Goal: Task Accomplishment & Management: Use online tool/utility

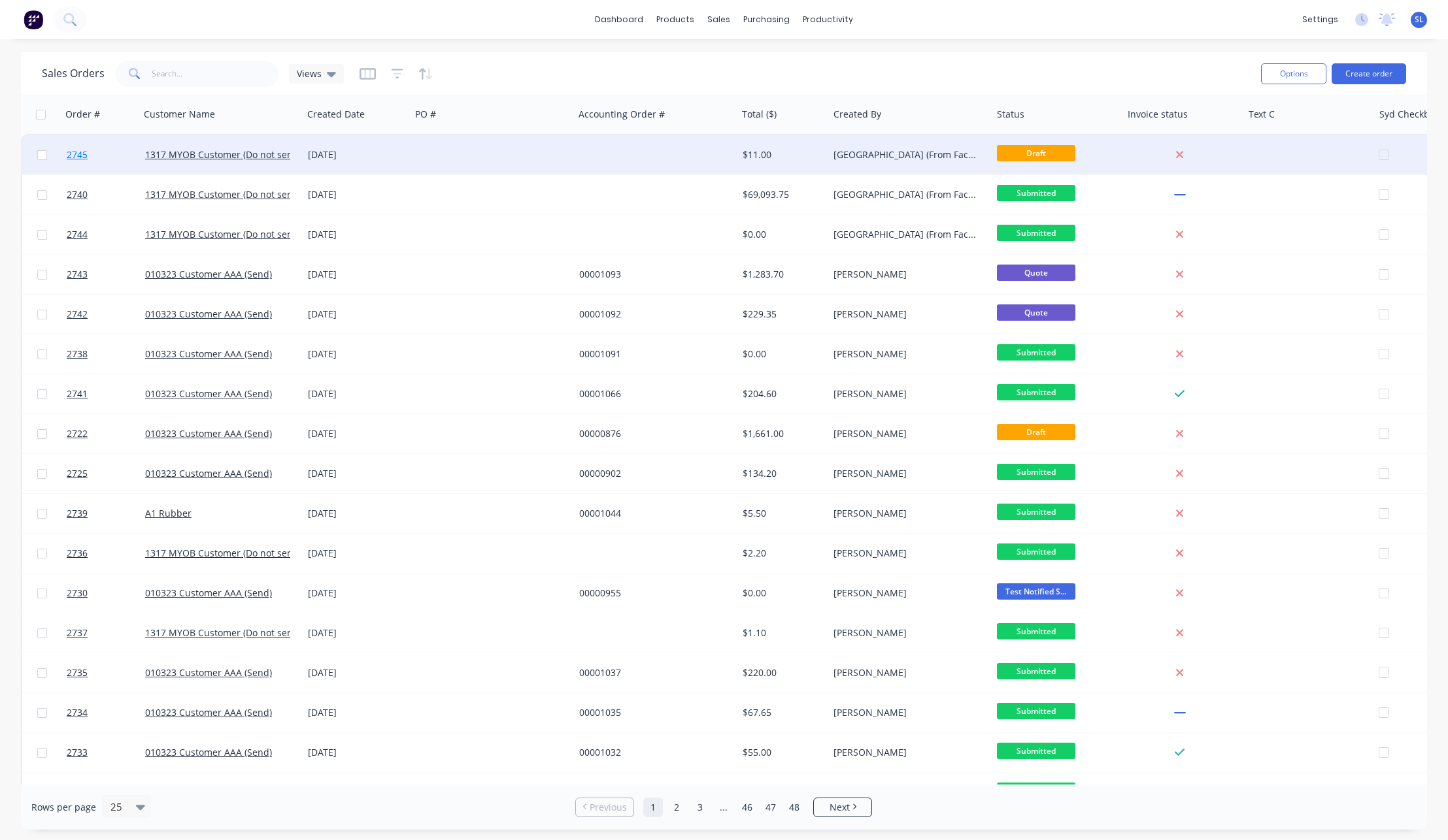
click at [74, 156] on span "2745" at bounding box center [77, 154] width 21 height 13
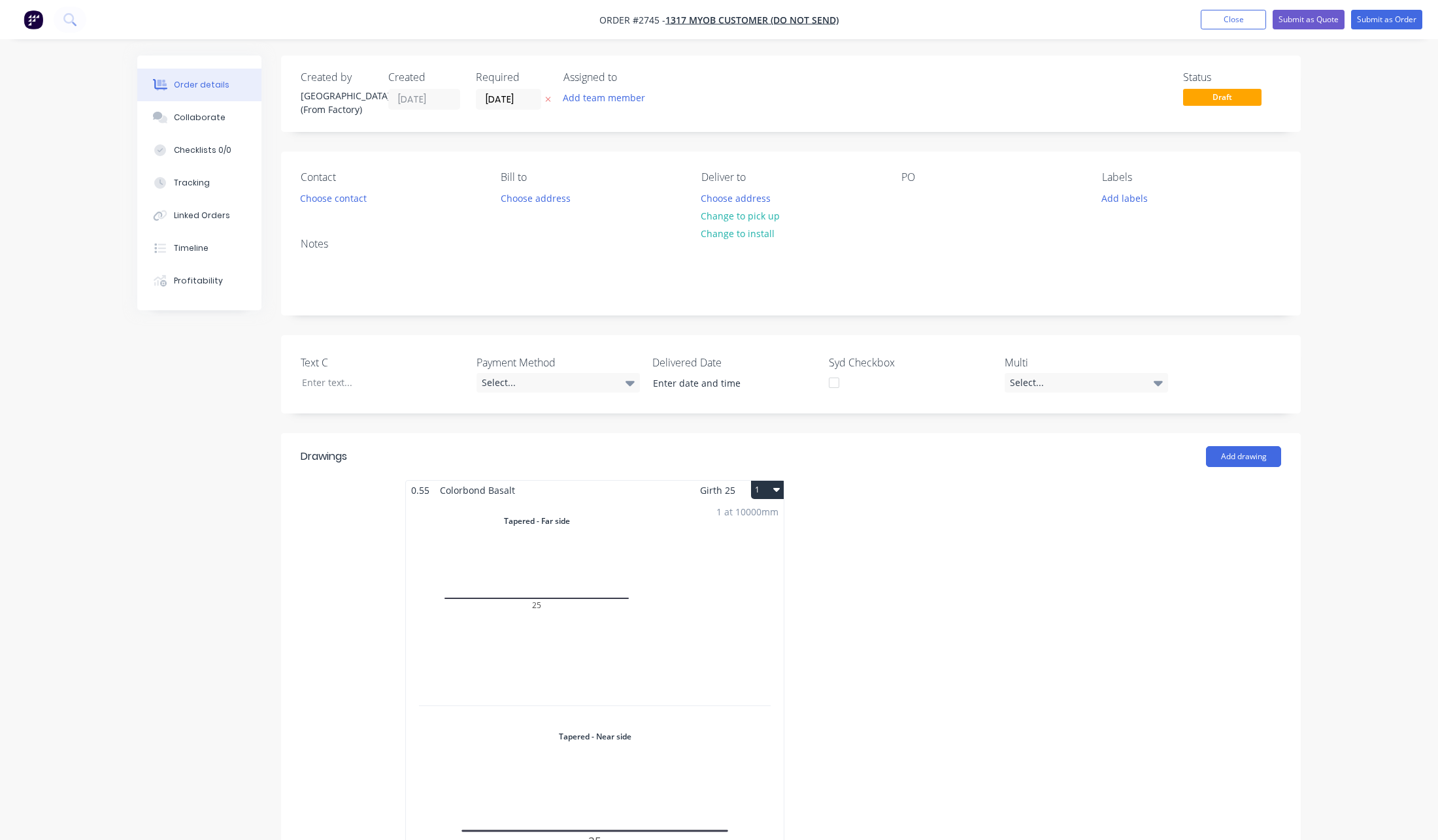
click at [677, 649] on div "1 at 10000mm Total lm $/M Total 10m $1.00 $10.00" at bounding box center [595, 715] width 378 height 431
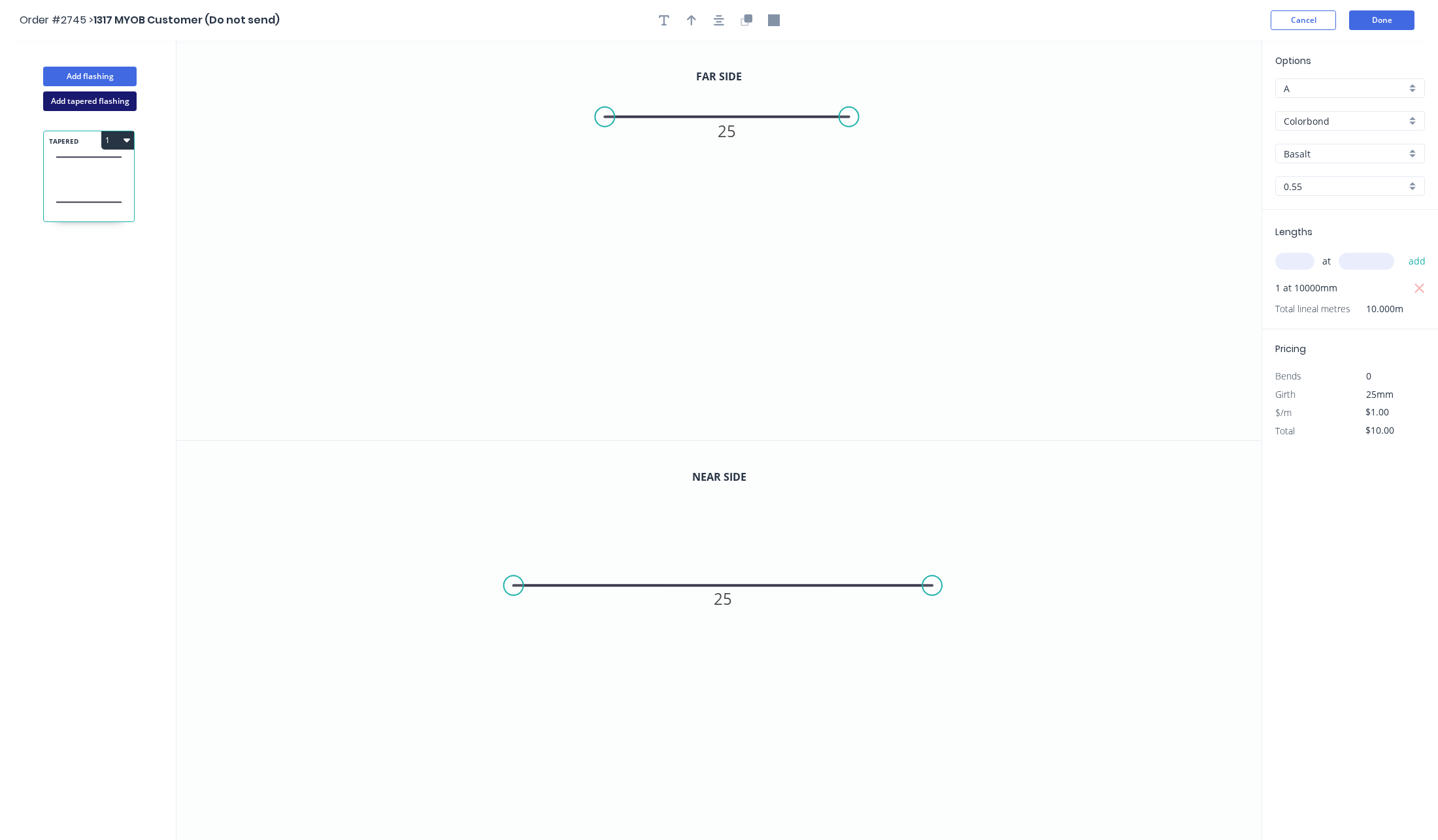
click at [108, 97] on button "Add tapered flashing" at bounding box center [90, 101] width 94 height 20
type input "$0.00"
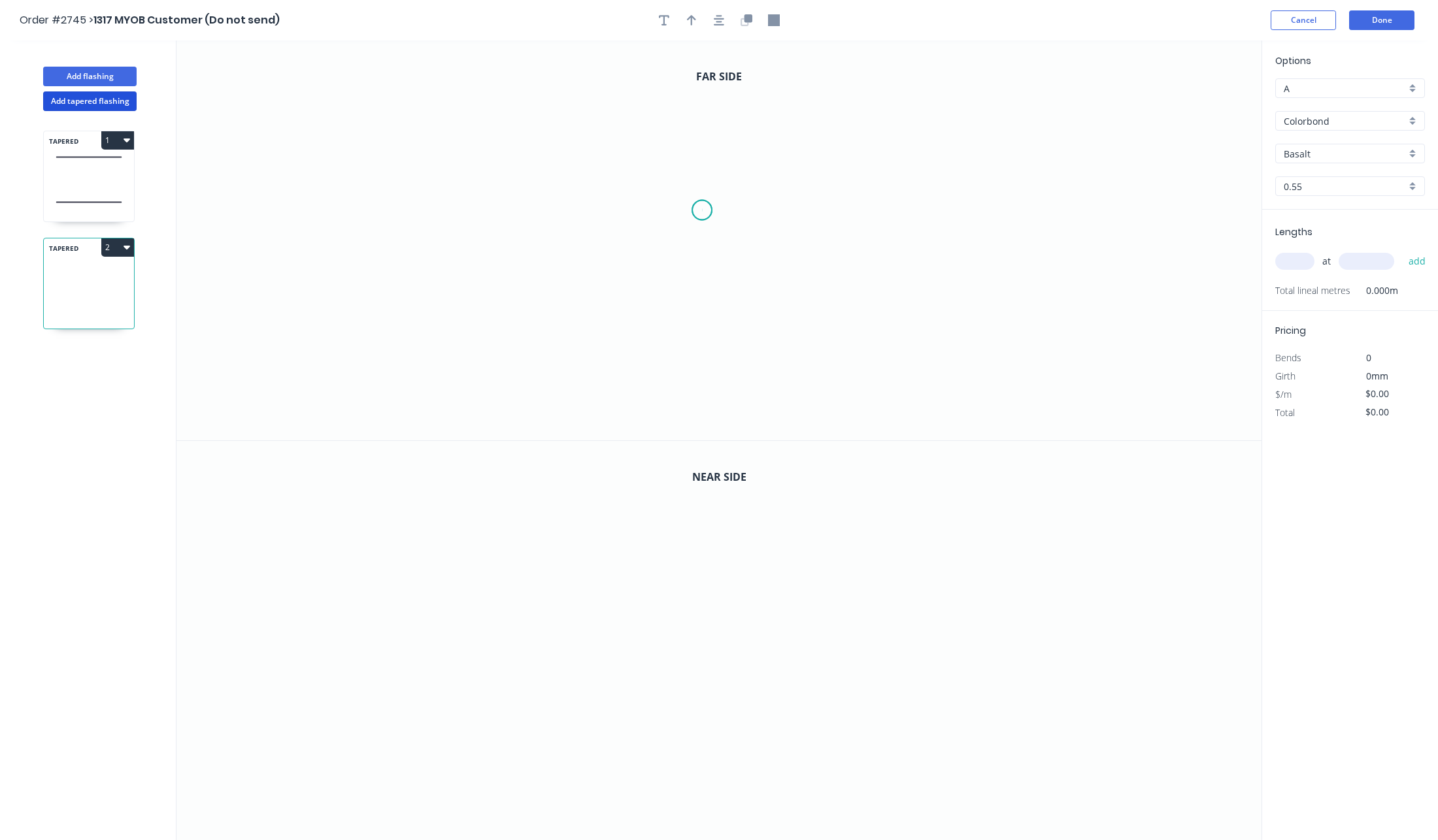
click at [702, 210] on icon "0" at bounding box center [719, 240] width 1085 height 400
click at [1032, 204] on icon "0" at bounding box center [719, 240] width 1085 height 400
click at [864, 234] on rect at bounding box center [866, 223] width 42 height 27
click at [865, 231] on tspan "?" at bounding box center [866, 223] width 7 height 21
click at [489, 633] on icon "0" at bounding box center [719, 641] width 1085 height 401
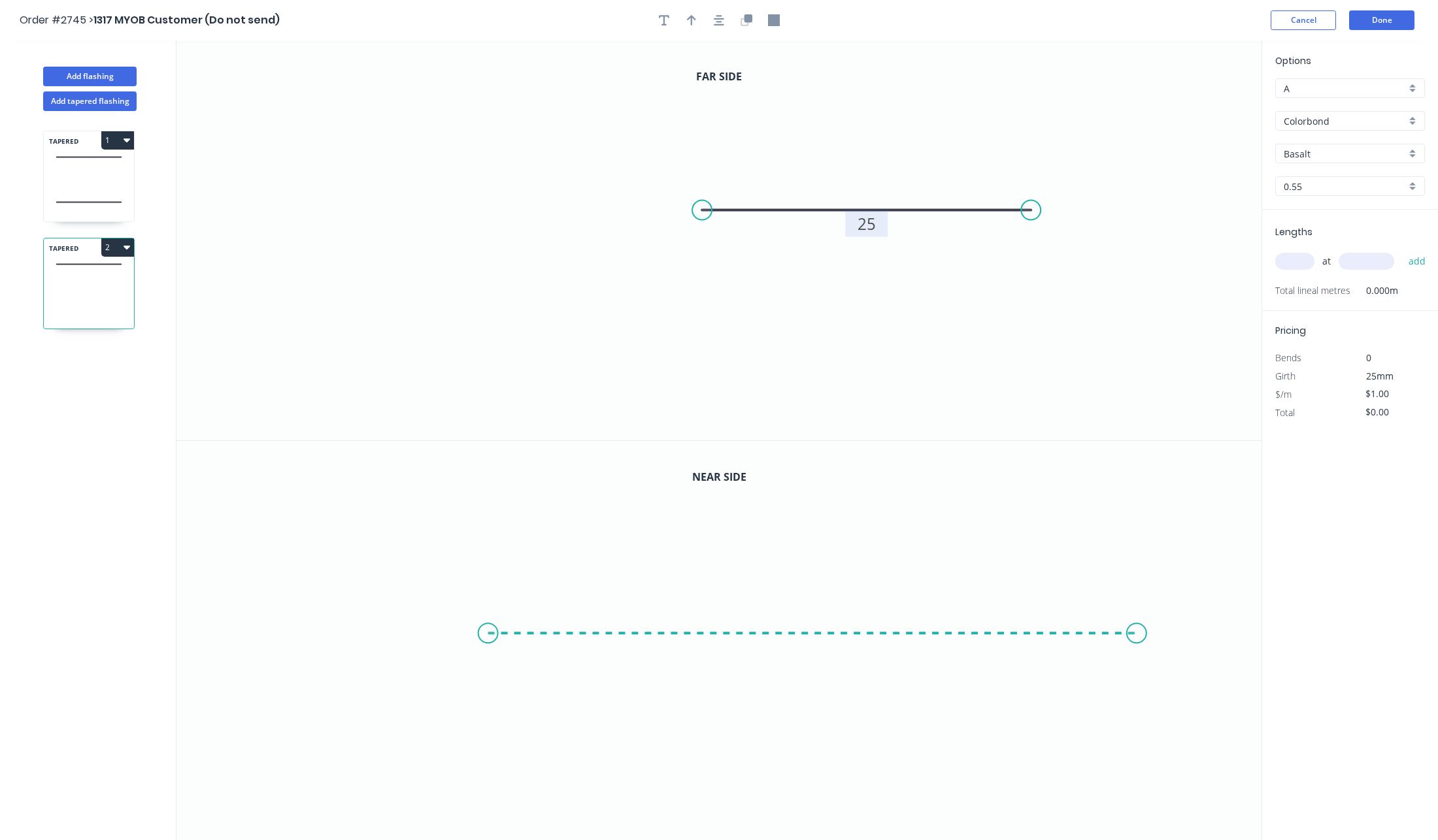
click at [1137, 616] on icon "0" at bounding box center [719, 641] width 1085 height 401
type input "$12.00"
click at [795, 645] on rect at bounding box center [812, 646] width 42 height 27
click at [813, 646] on tspan "?" at bounding box center [813, 647] width 7 height 21
click at [1291, 260] on input "text" at bounding box center [1294, 261] width 39 height 17
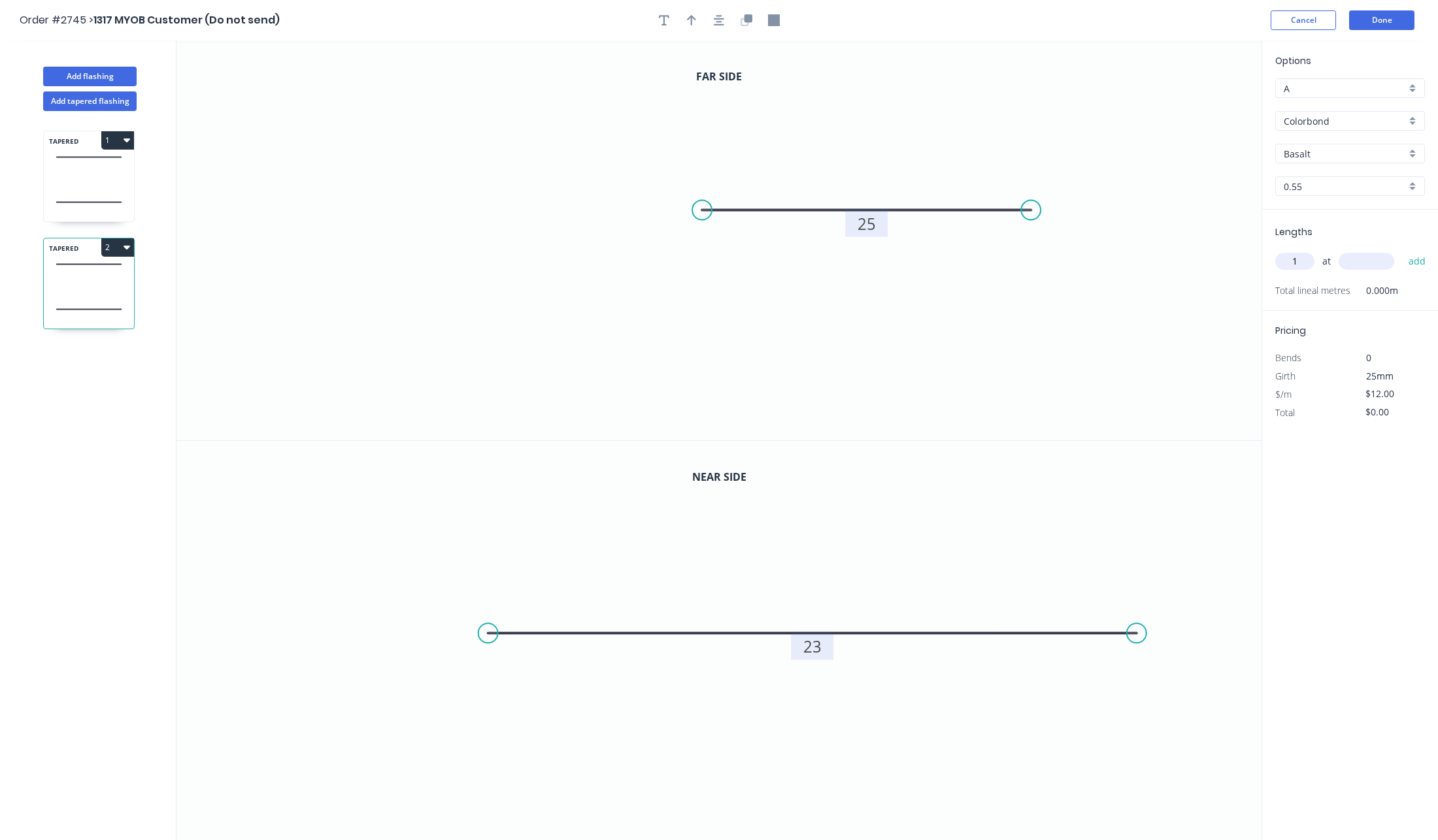
type input "1"
type input "10000"
click at [1402, 250] on button "add" at bounding box center [1417, 261] width 31 height 22
type input "$120.00"
click at [1395, 24] on button "Done" at bounding box center [1381, 21] width 65 height 20
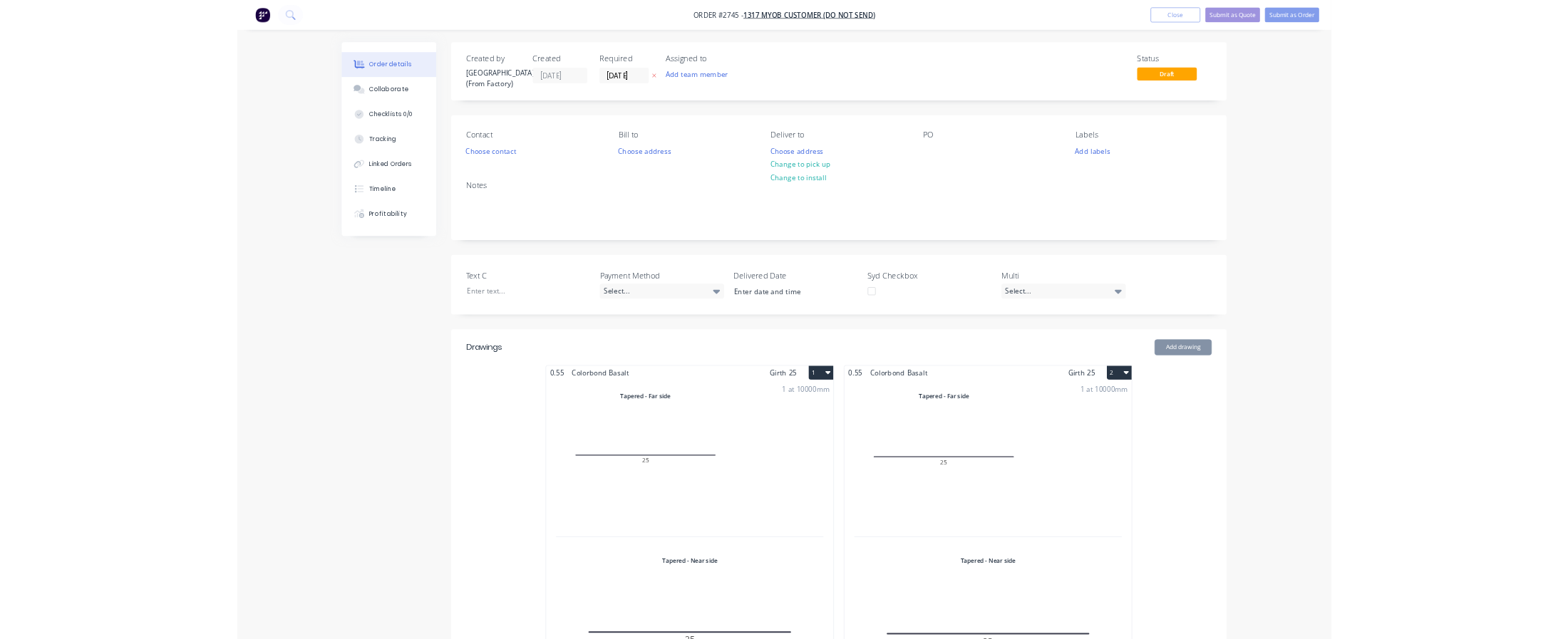
scroll to position [491, 0]
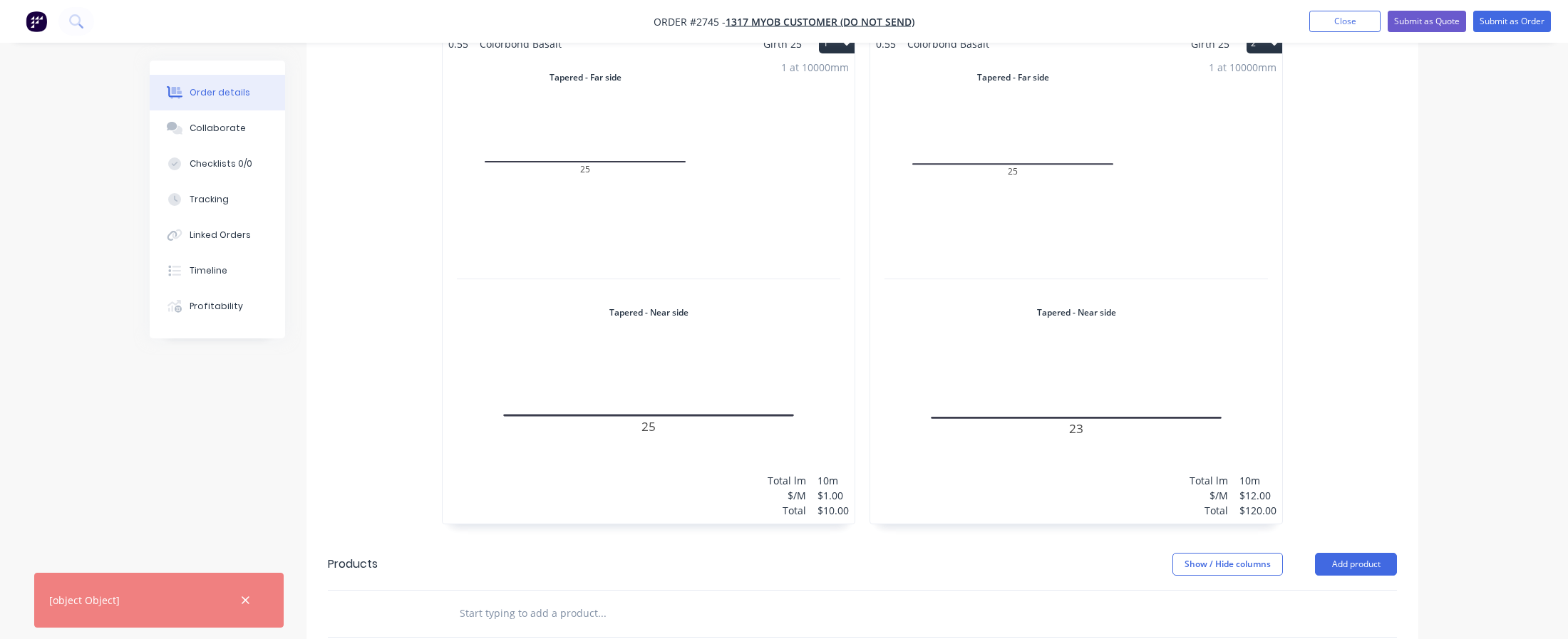
click at [193, 408] on div "Created by Sydney (From Factory) Created 02/09/25 Required 02/09/25 Assigned to…" at bounding box center [784, 285] width 1268 height 1431
click at [1060, 317] on div "1 at 10000mm Total lm $/M Total 10m $12.00 $120.00" at bounding box center [1076, 289] width 412 height 470
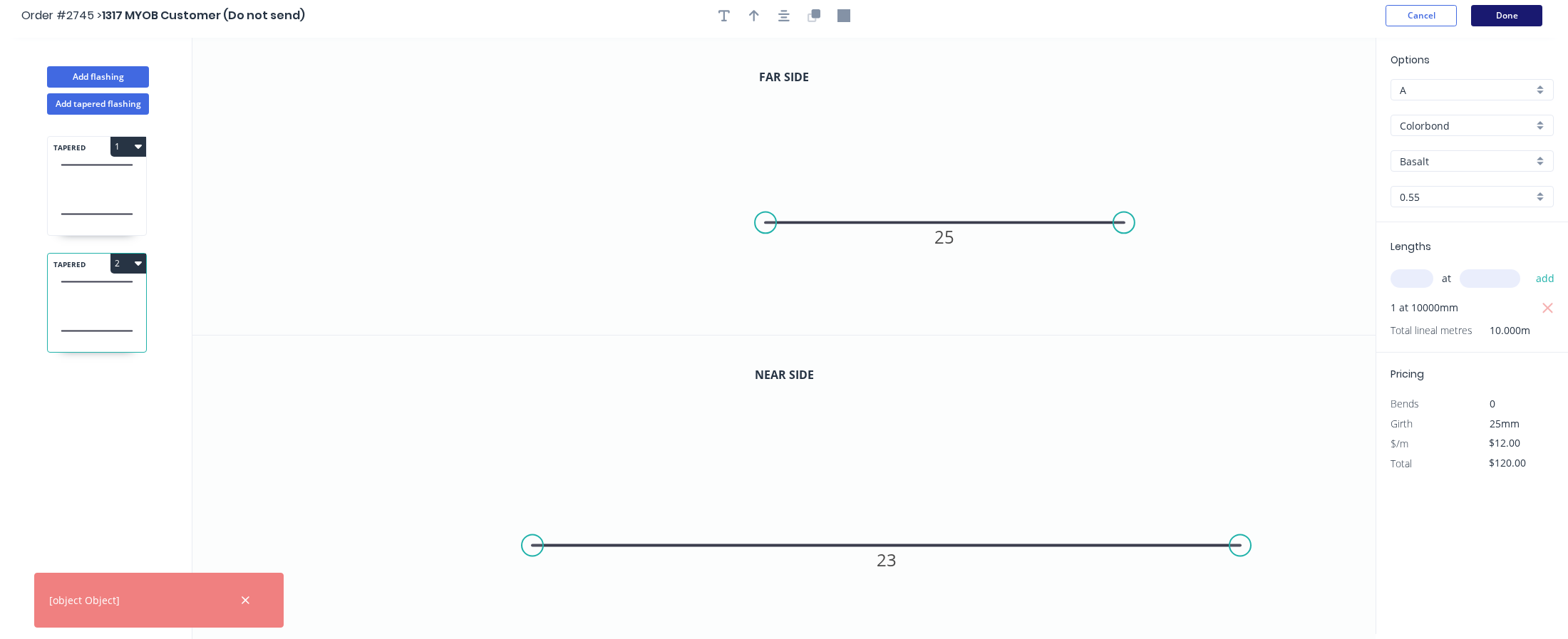
scroll to position [11, 0]
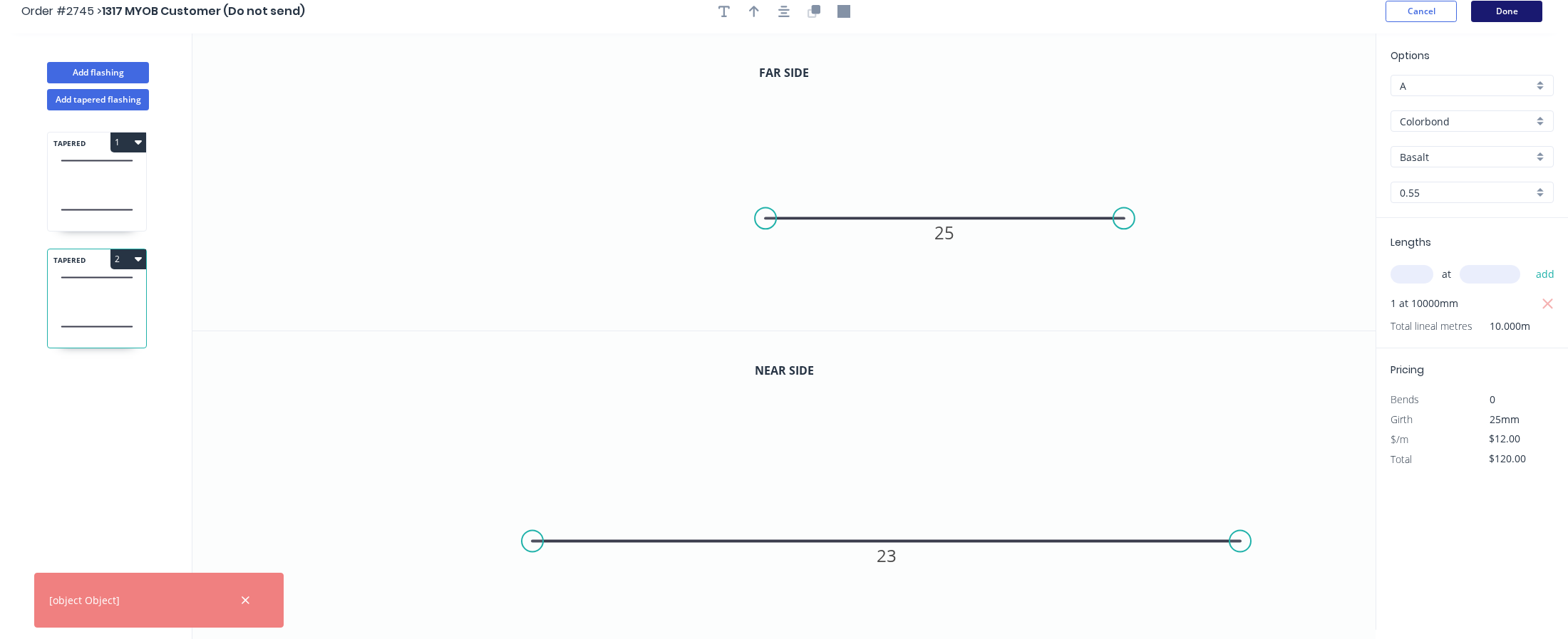
click at [1482, 8] on button "Done" at bounding box center [1506, 12] width 71 height 22
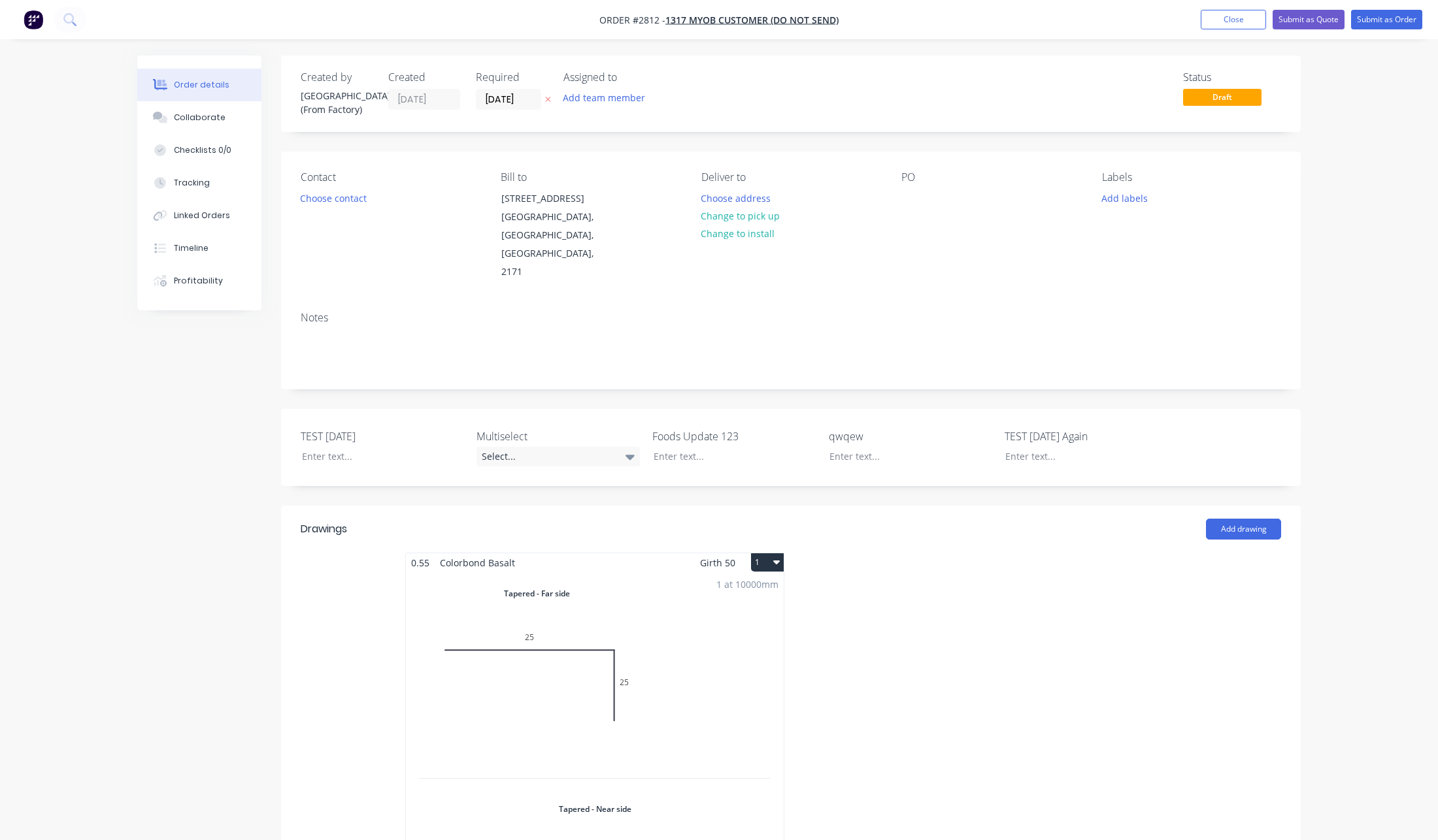
scroll to position [444, 0]
